Goal: Transaction & Acquisition: Book appointment/travel/reservation

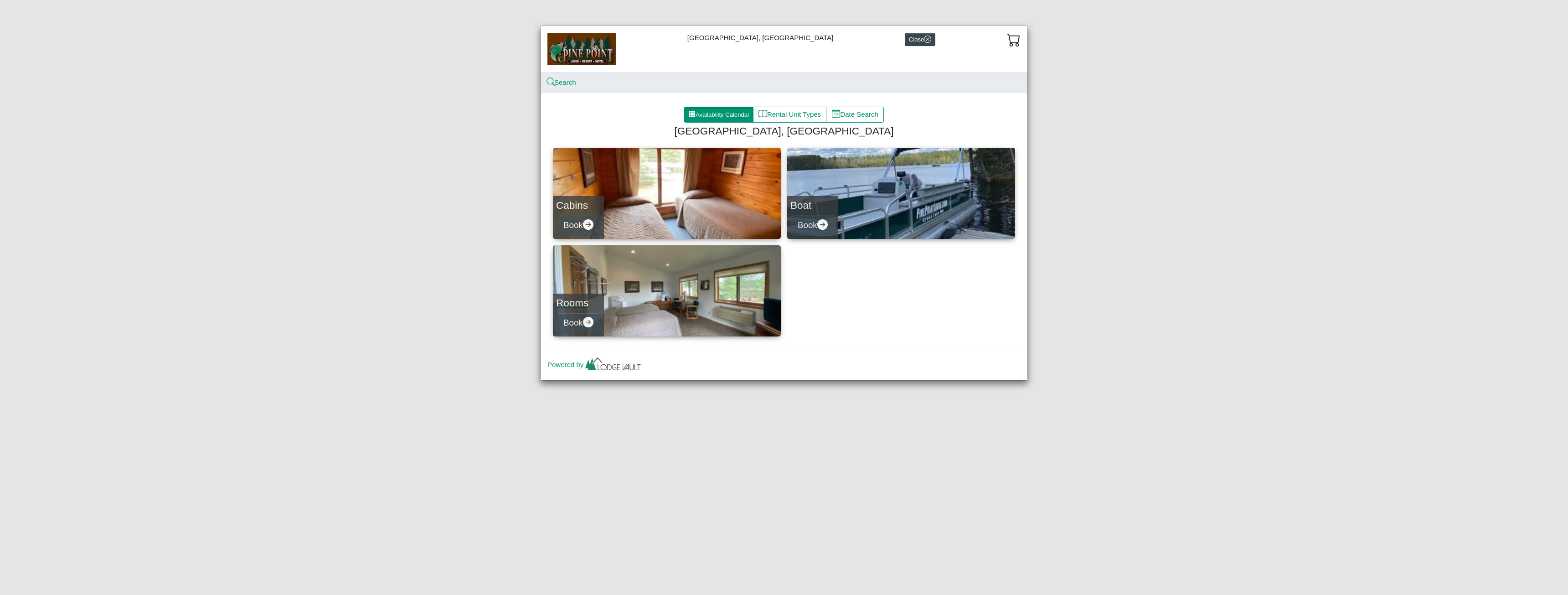
click at [571, 303] on h4 "Rooms" at bounding box center [579, 303] width 45 height 12
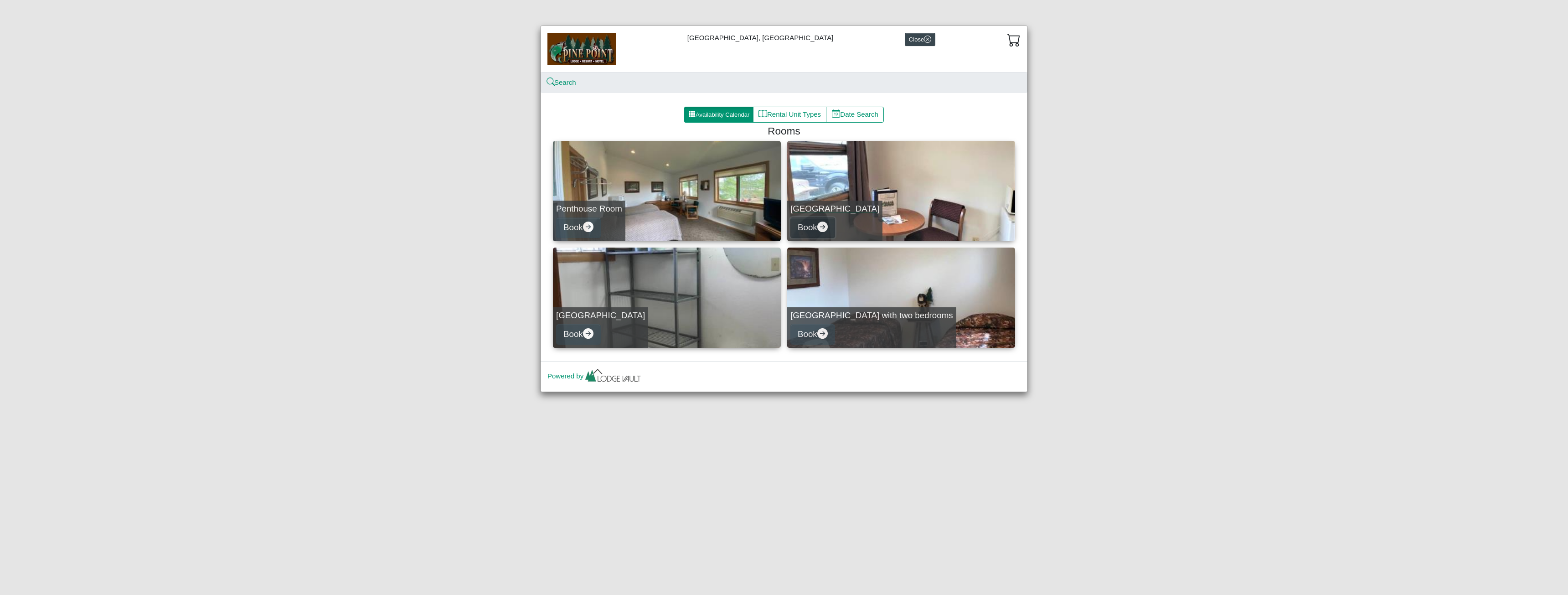
click at [804, 226] on button "Book" at bounding box center [813, 227] width 45 height 20
select select "*"
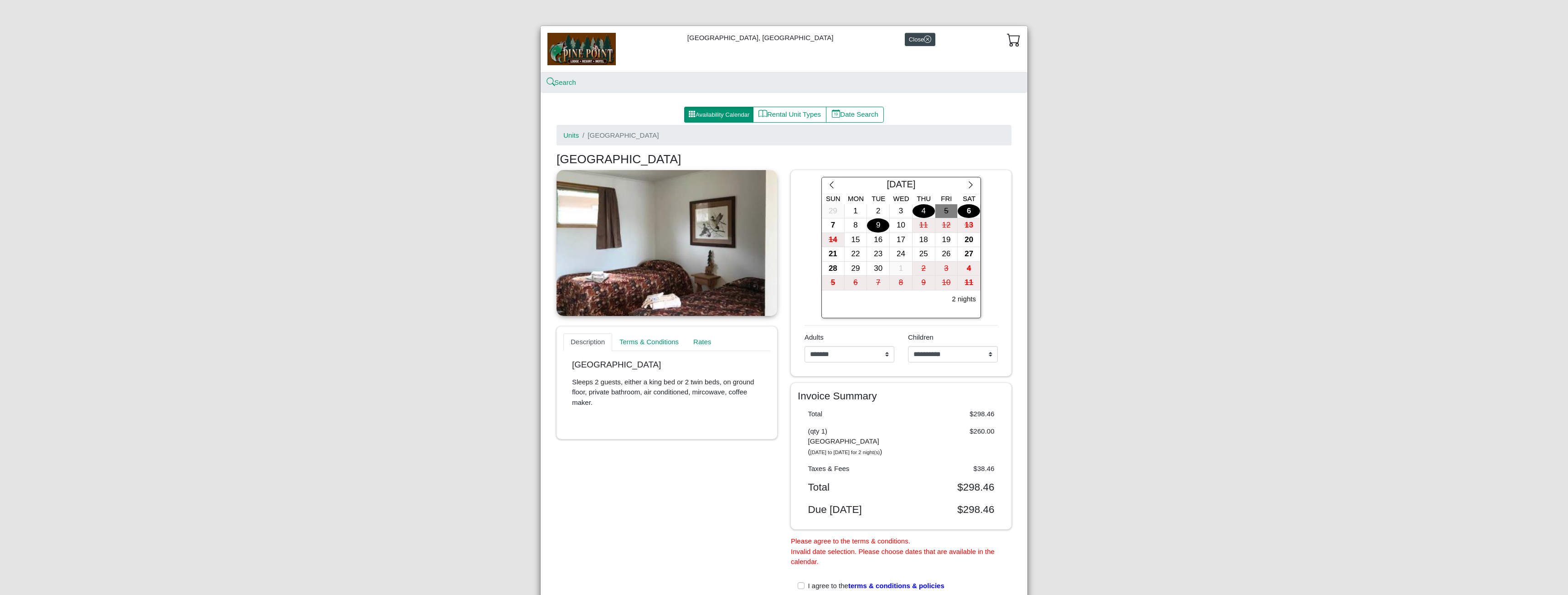
click at [872, 226] on div "9" at bounding box center [878, 225] width 22 height 14
click at [894, 226] on div "10" at bounding box center [901, 225] width 22 height 14
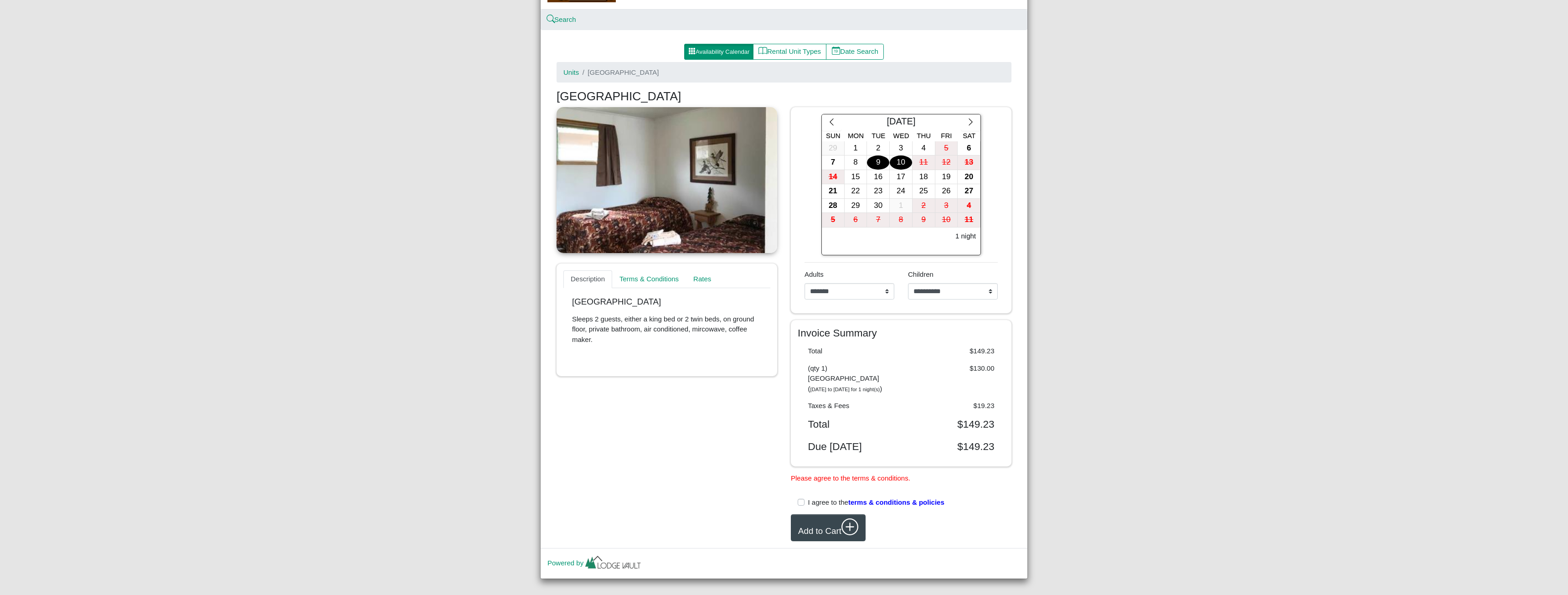
scroll to position [72, 0]
